Goal: Use online tool/utility: Utilize a website feature to perform a specific function

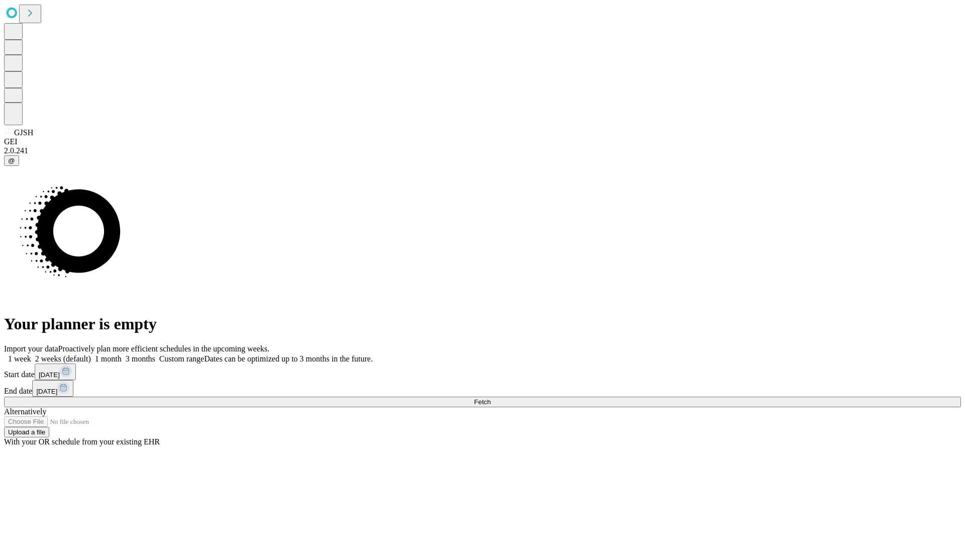
click at [490, 398] on span "Fetch" at bounding box center [482, 402] width 17 height 8
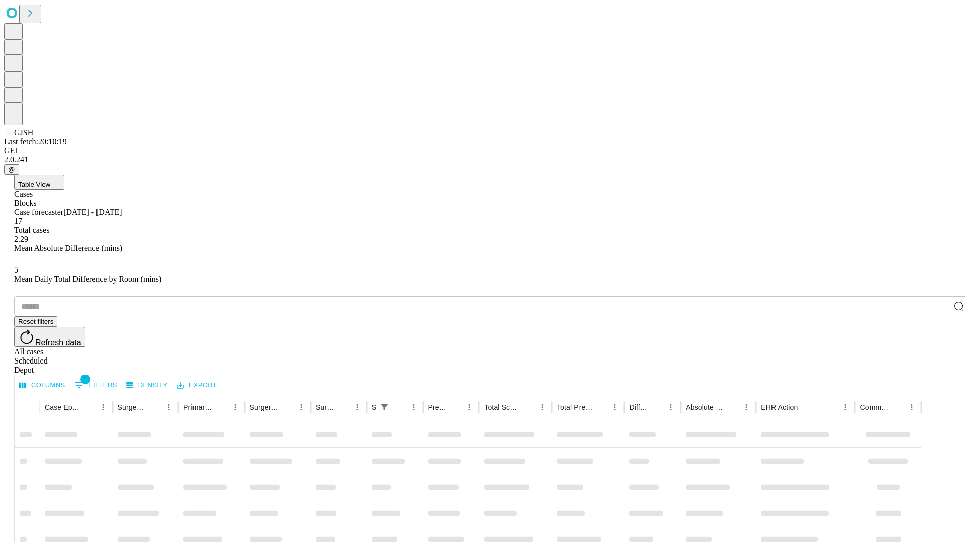
click at [50, 180] on span "Table View" at bounding box center [34, 184] width 32 height 8
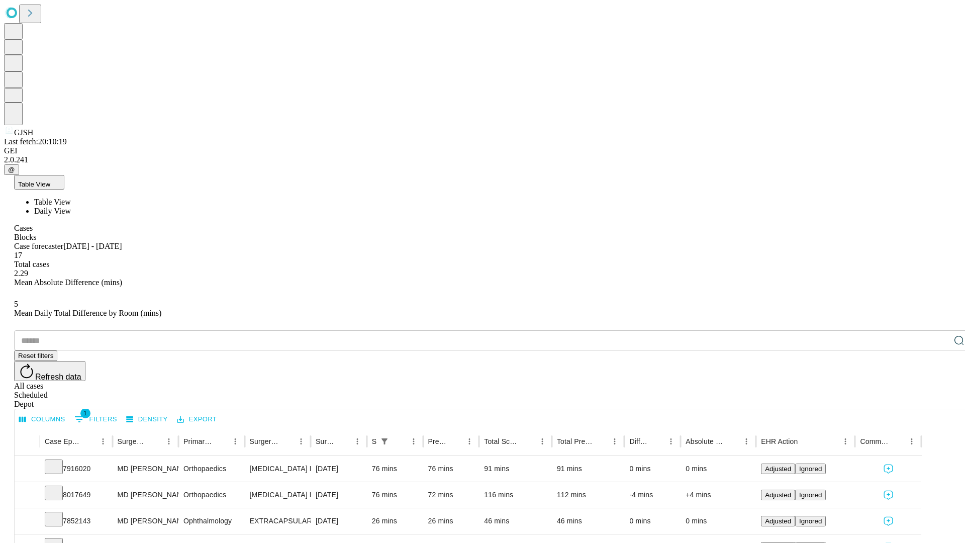
click at [71, 206] on span "Daily View" at bounding box center [52, 210] width 37 height 9
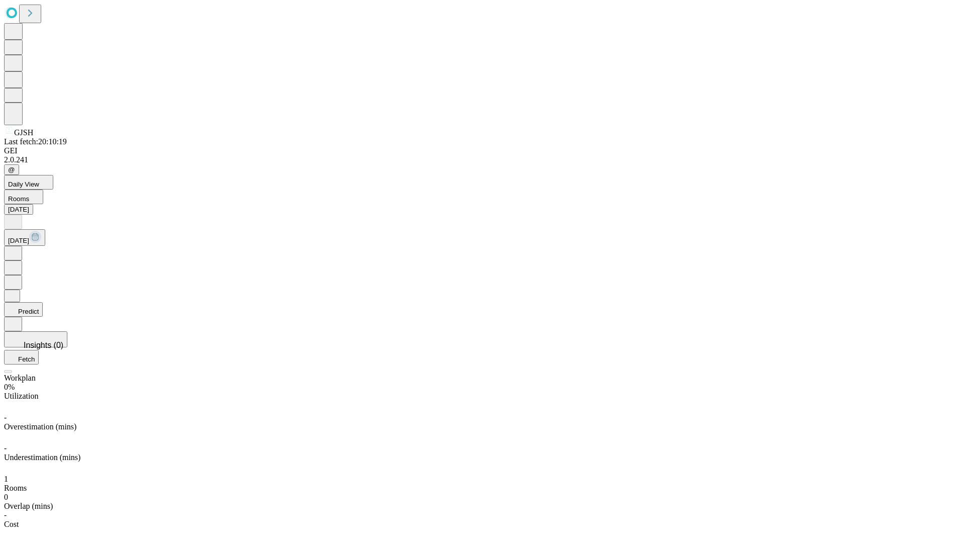
click at [43, 302] on button "Predict" at bounding box center [23, 309] width 39 height 15
